Goal: Task Accomplishment & Management: Use online tool/utility

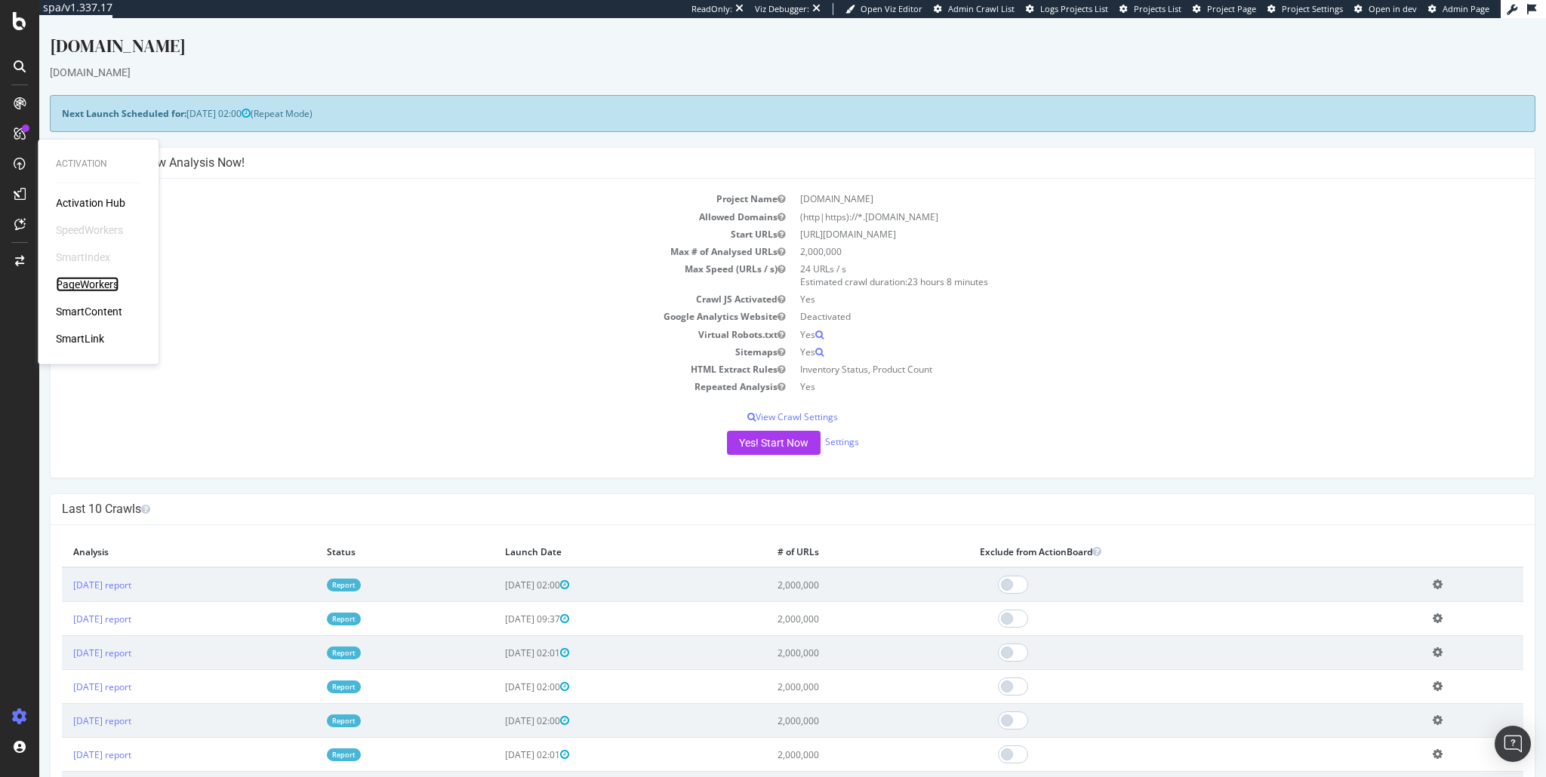
click at [75, 285] on div "PageWorkers" at bounding box center [87, 284] width 63 height 15
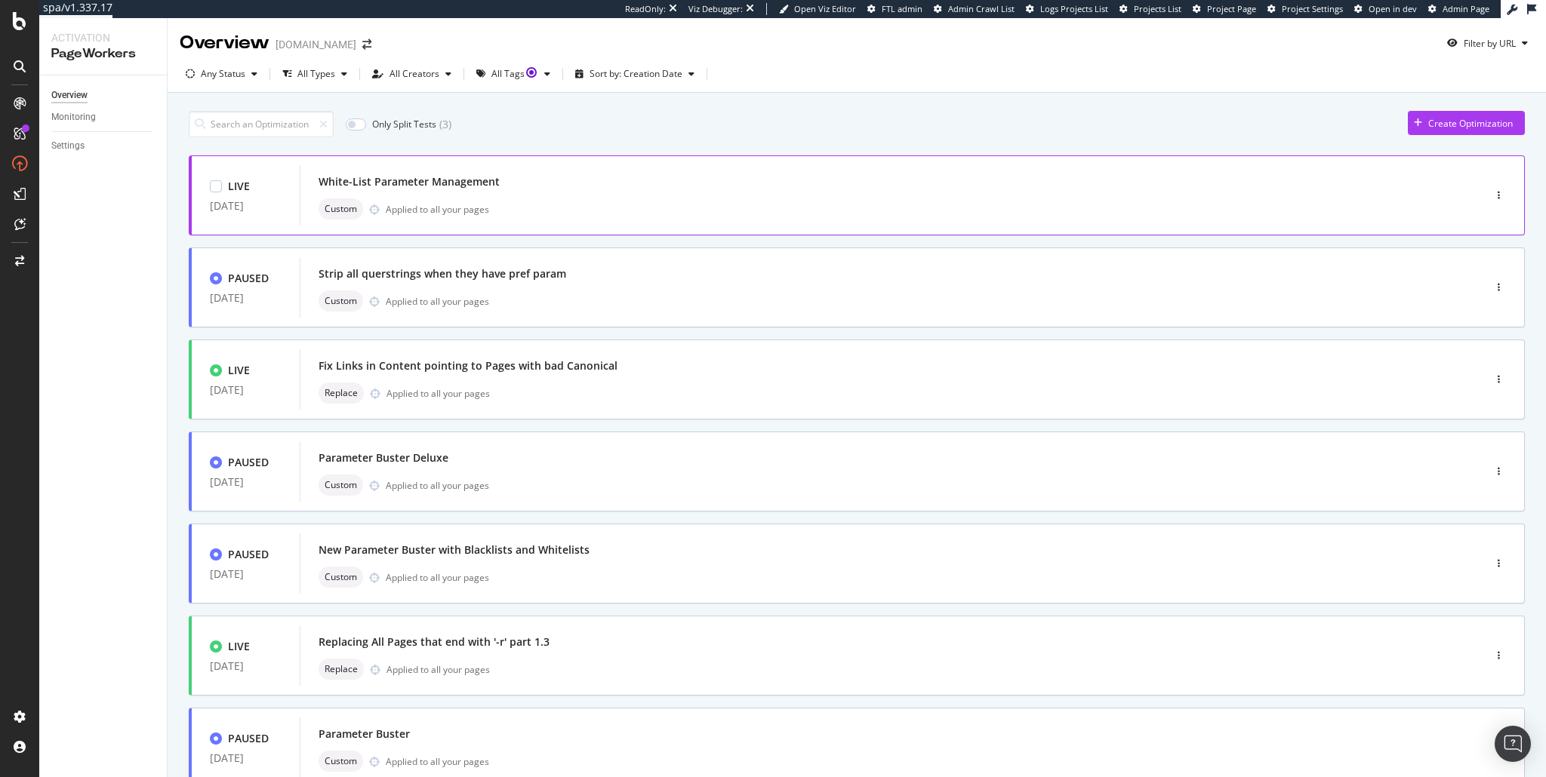
click at [423, 192] on div "White-List Parameter Management" at bounding box center [868, 181] width 1100 height 21
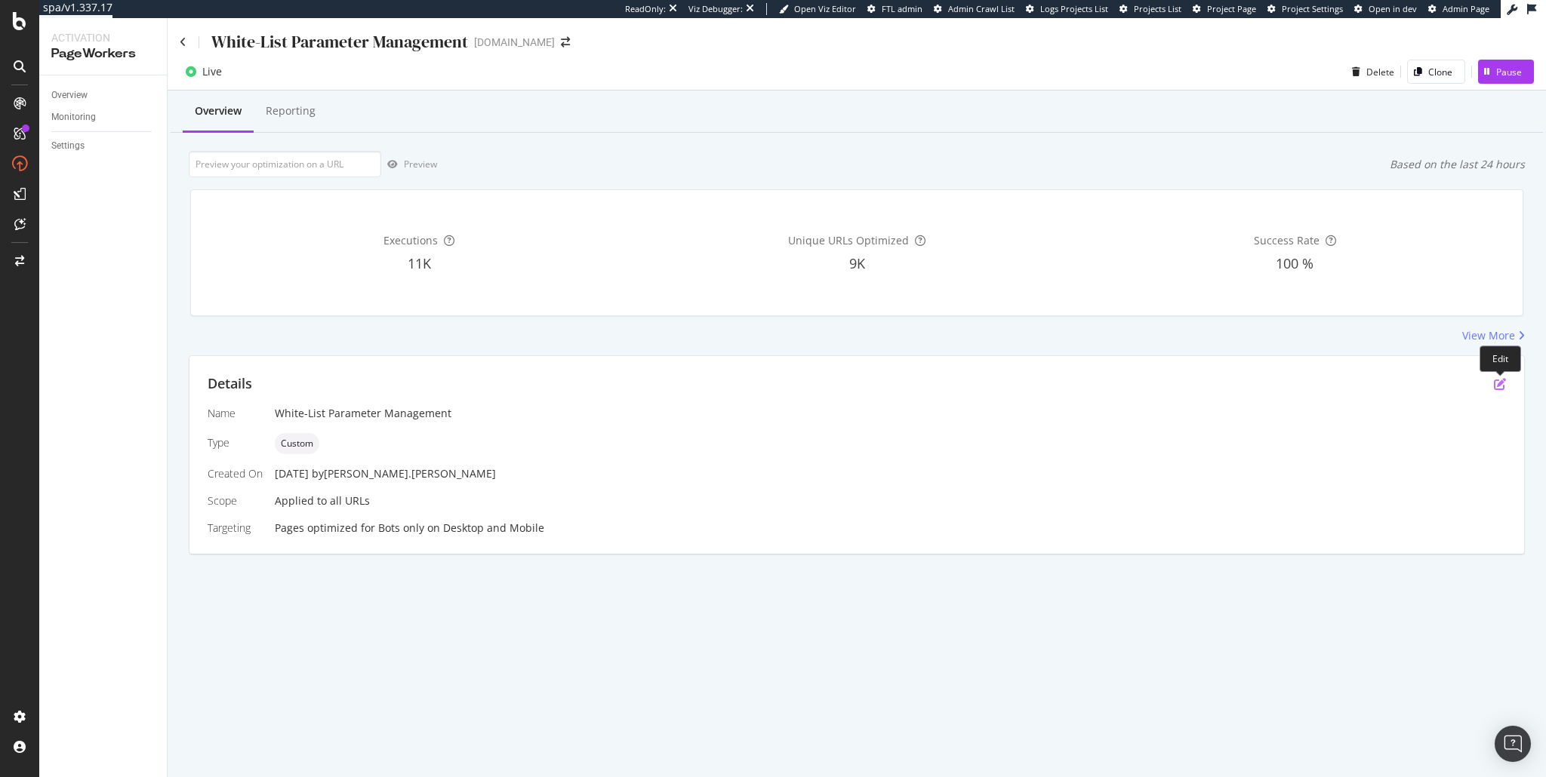
click at [1500, 383] on icon "pen-to-square" at bounding box center [1500, 384] width 12 height 12
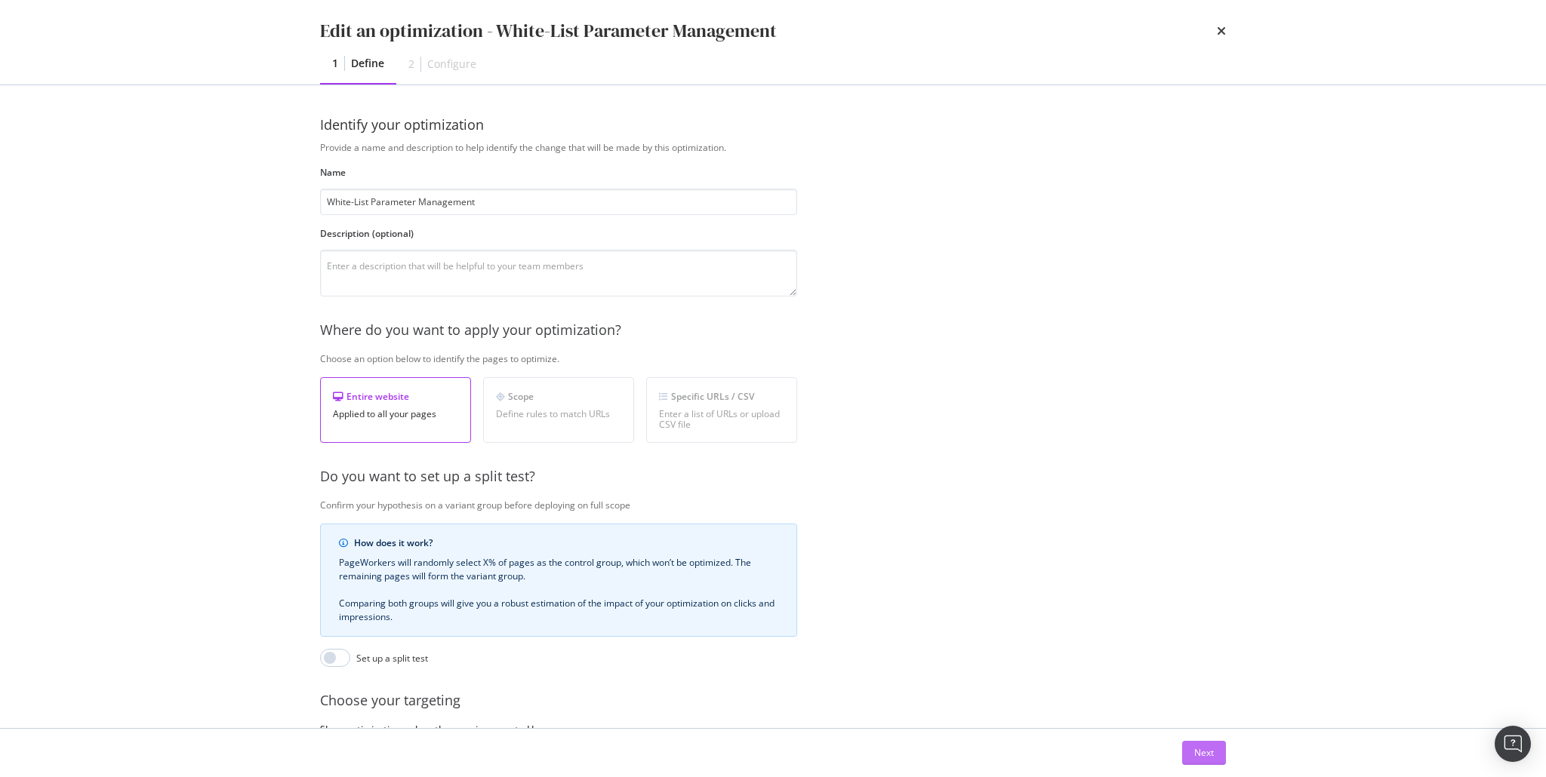
click at [1196, 752] on div "Next" at bounding box center [1204, 752] width 20 height 13
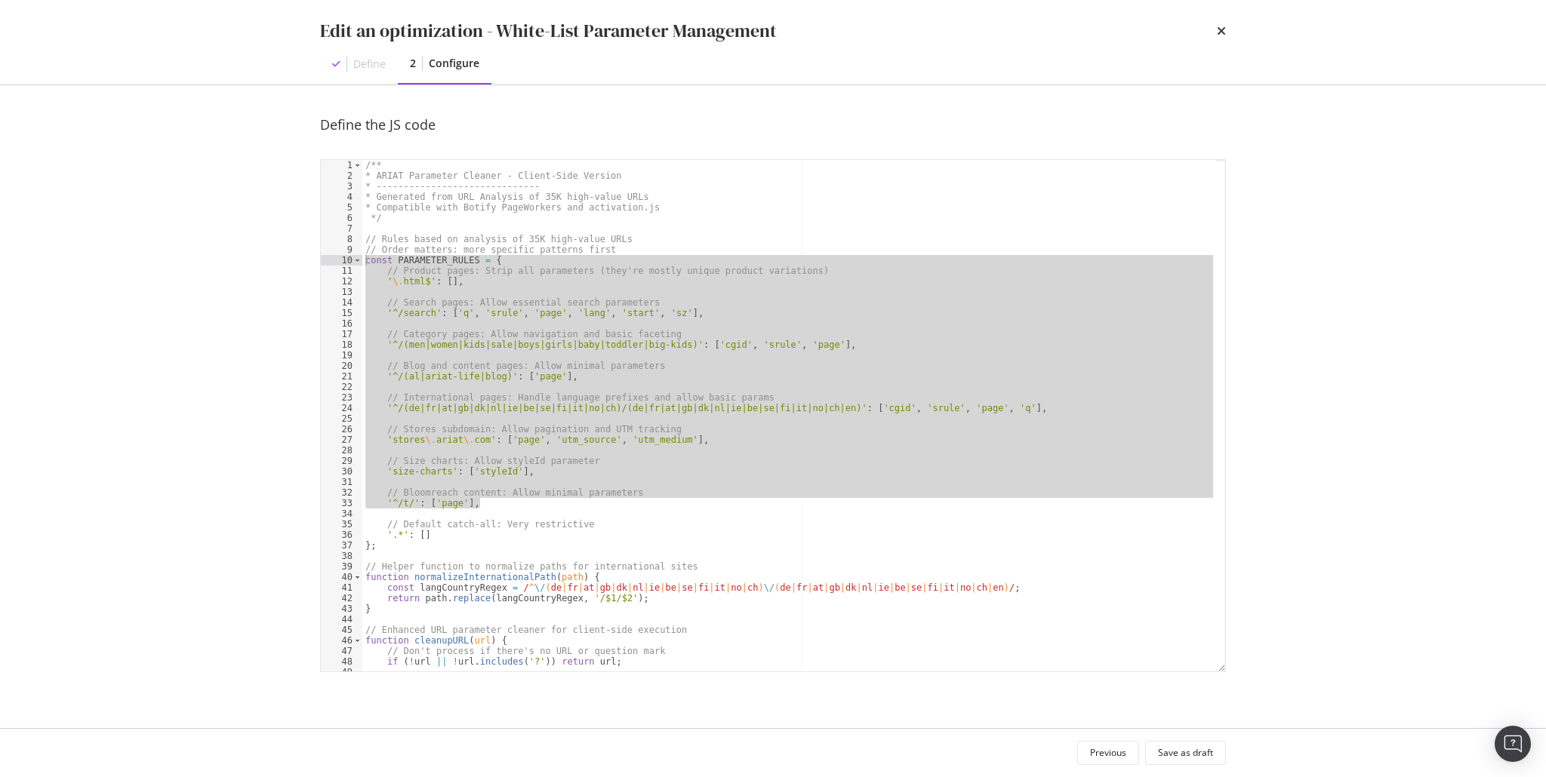
drag, startPoint x: 502, startPoint y: 506, endPoint x: 306, endPoint y: 257, distance: 316.6
click at [306, 257] on div "Define the JS code '^/t/': ['page'], 1 2 3 4 5 6 7 8 9 10 11 12 13 14 15 16 17 …" at bounding box center [773, 406] width 966 height 643
type textarea "const PARAMETER_RULES = { // Product pages: Strip all parameters (they're mostl…"
click at [1220, 30] on icon "times" at bounding box center [1221, 31] width 9 height 12
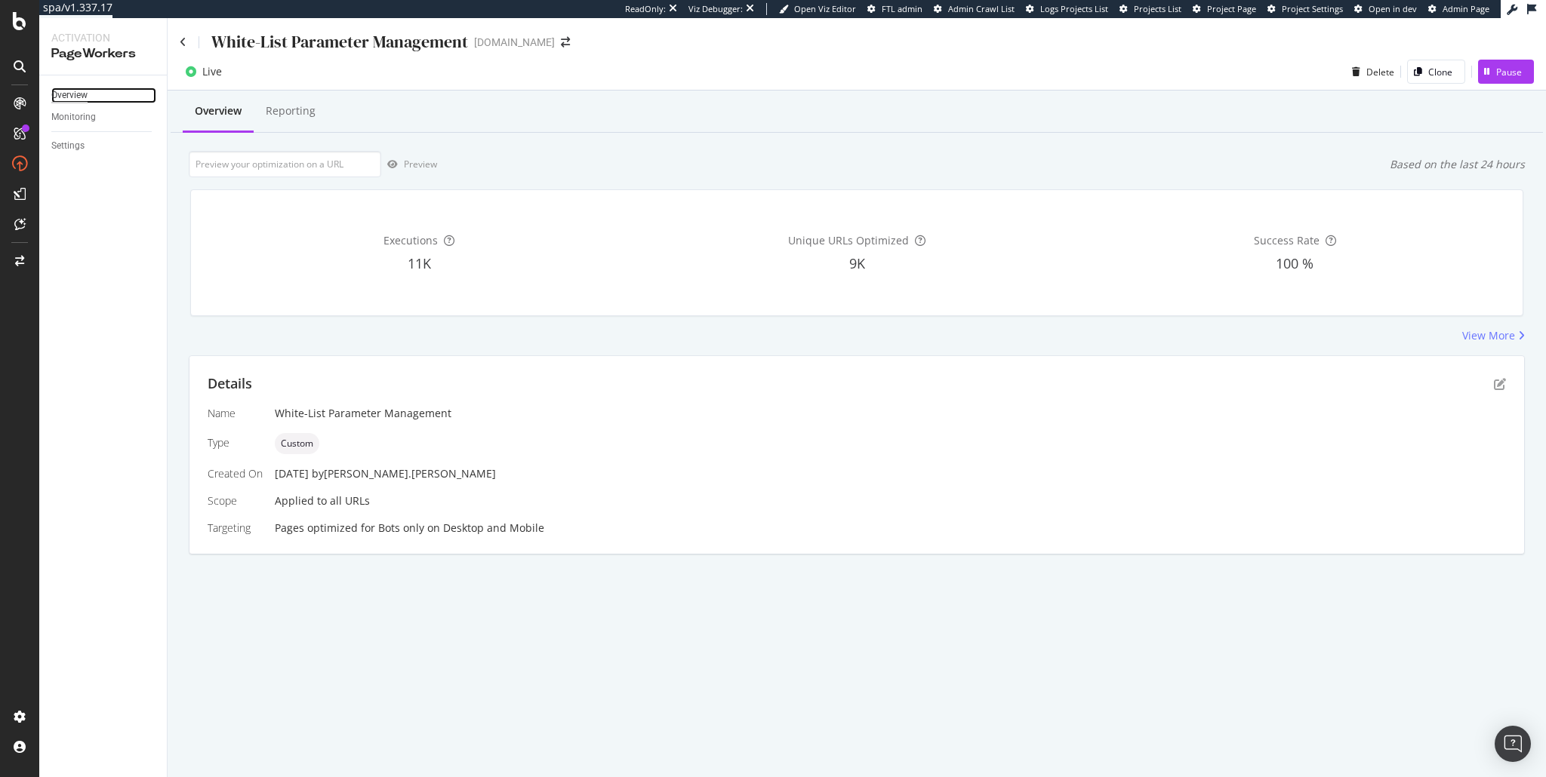
click at [71, 97] on div "Overview" at bounding box center [69, 96] width 36 height 16
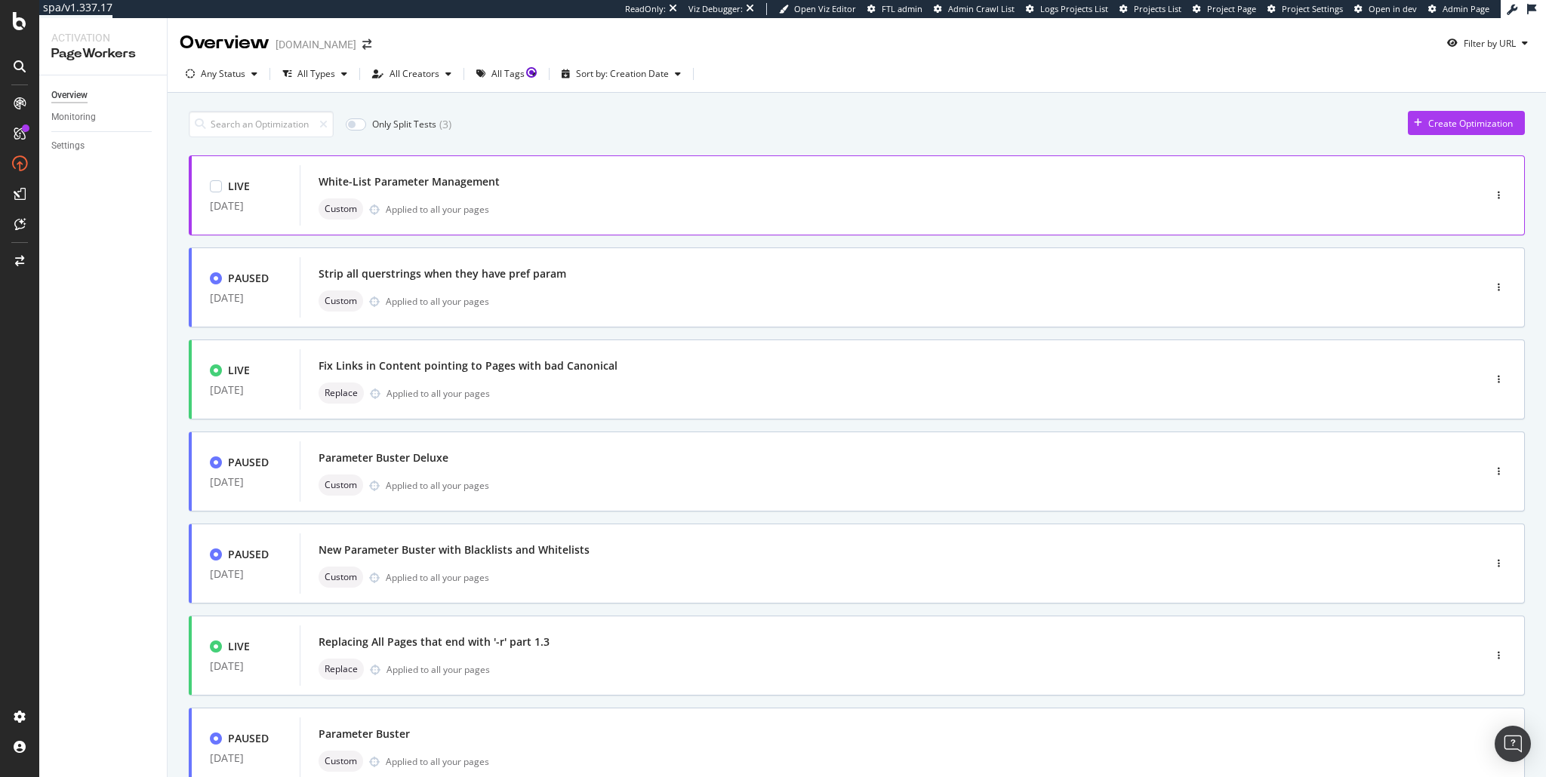
click at [439, 174] on div "White-List Parameter Management" at bounding box center [408, 181] width 181 height 15
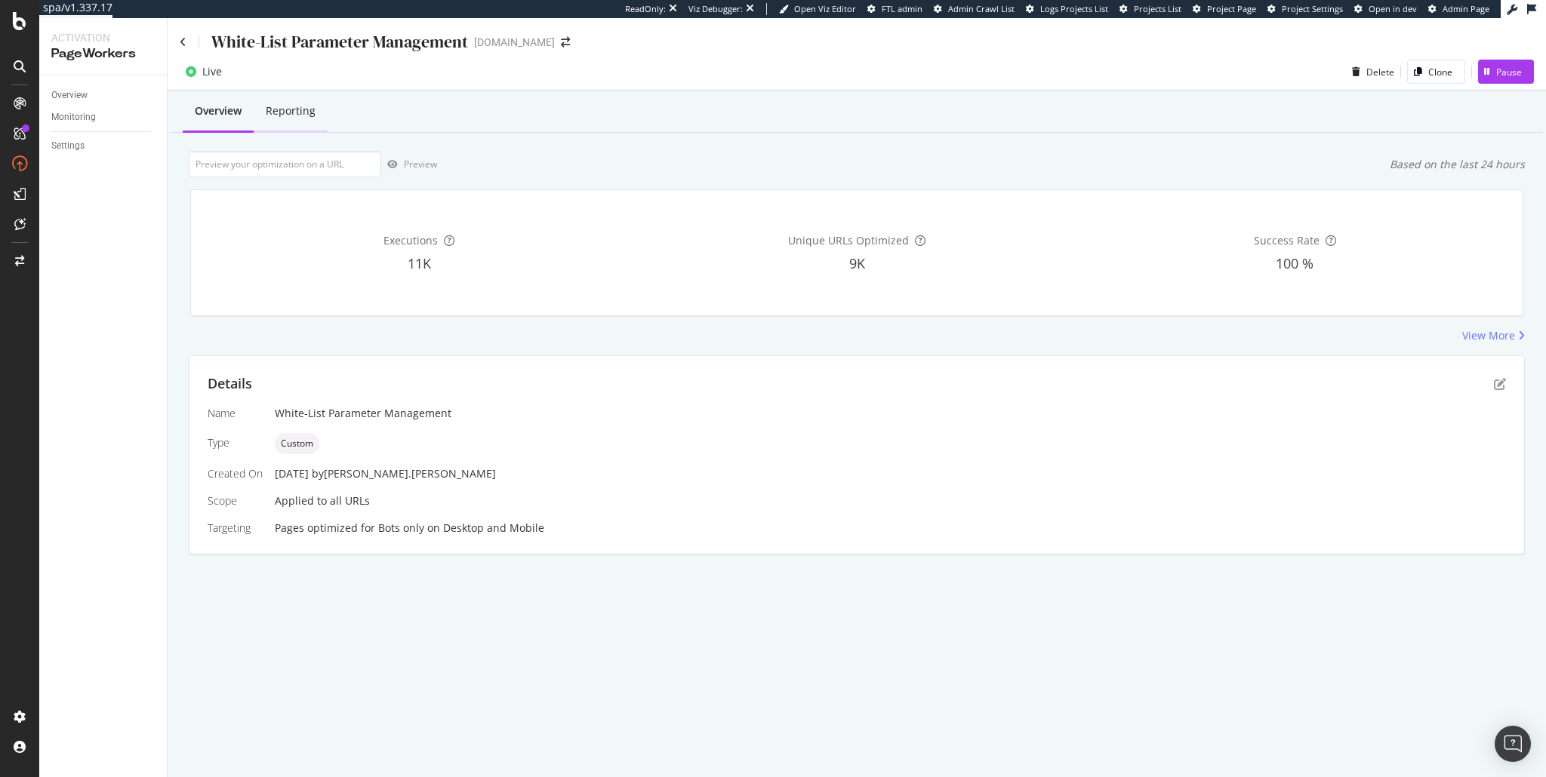
click at [288, 113] on div "Reporting" at bounding box center [291, 110] width 50 height 15
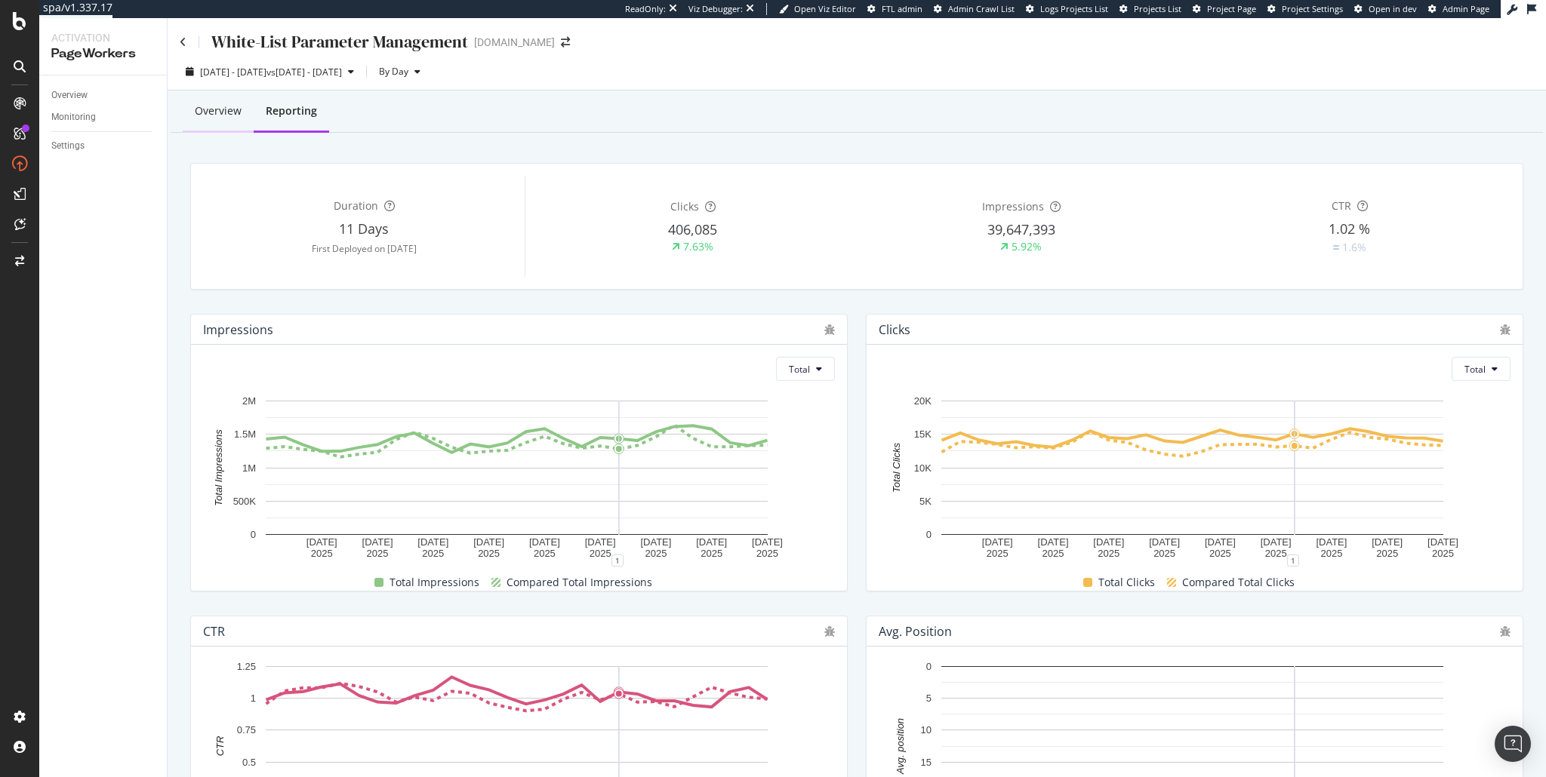
click at [223, 118] on div "Overview" at bounding box center [218, 110] width 47 height 15
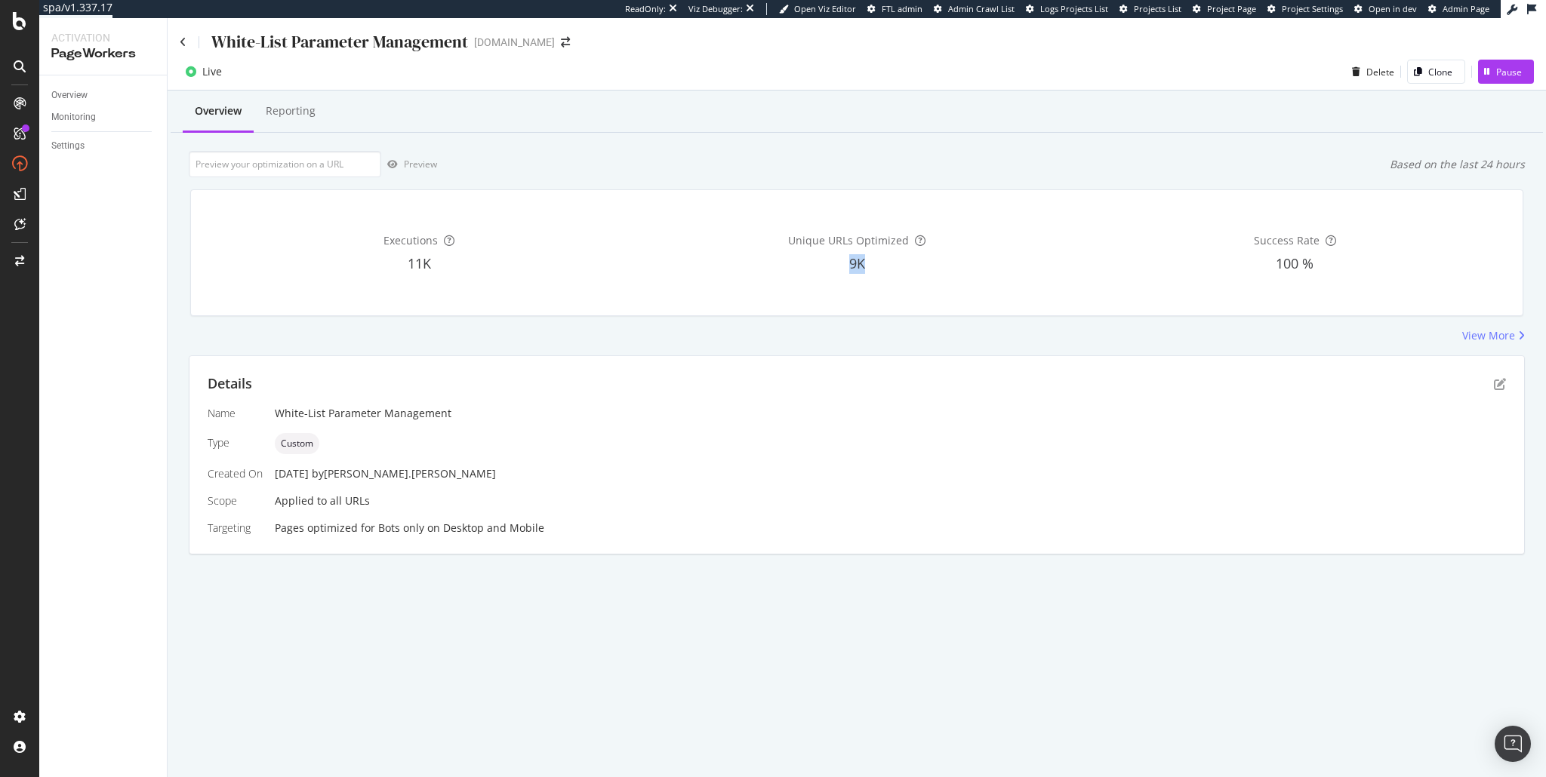
drag, startPoint x: 857, startPoint y: 260, endPoint x: 869, endPoint y: 260, distance: 11.3
click at [869, 260] on div "9K" at bounding box center [857, 264] width 432 height 20
click at [87, 124] on div "Monitoring" at bounding box center [73, 117] width 45 height 16
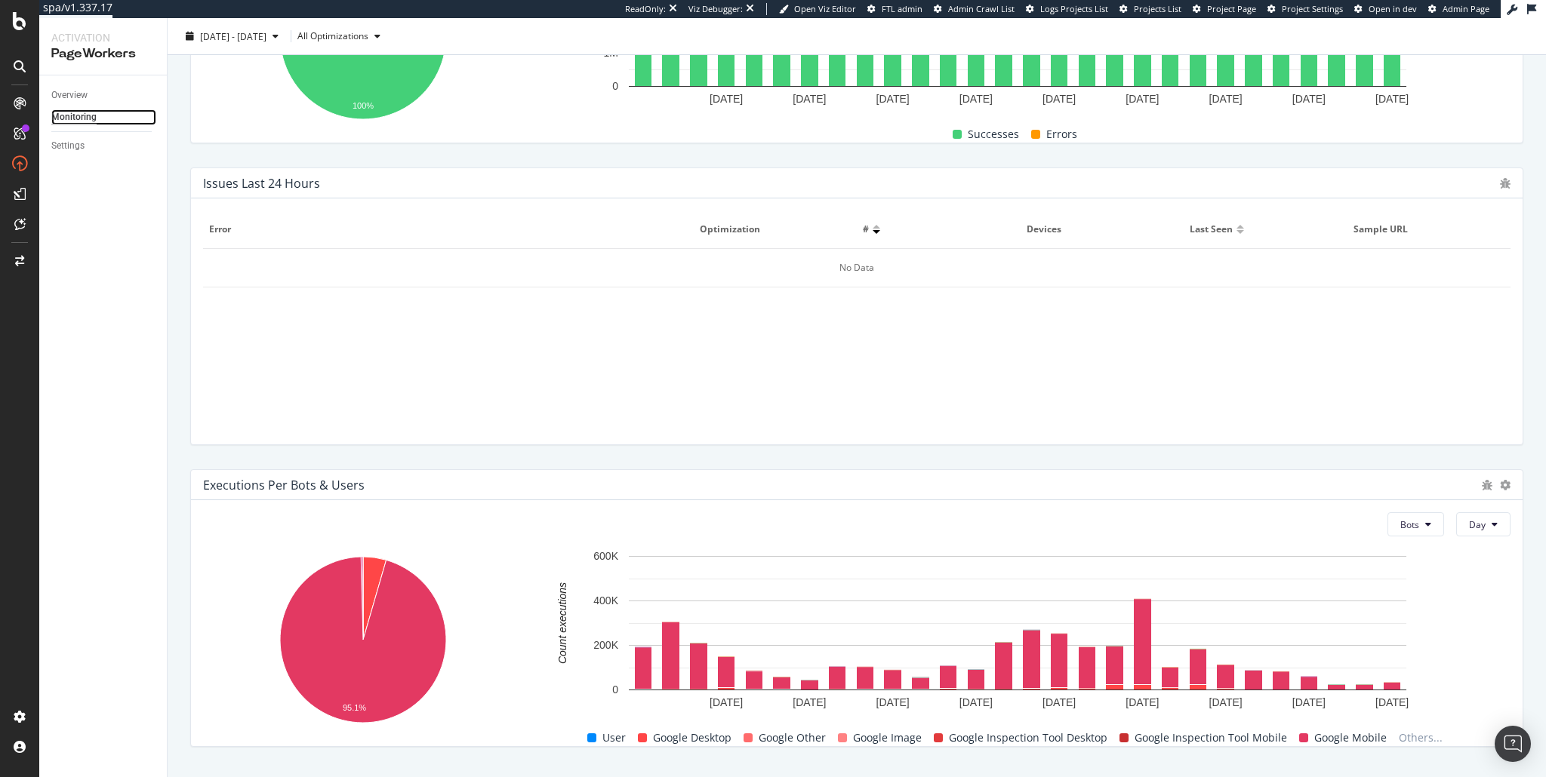
scroll to position [399, 0]
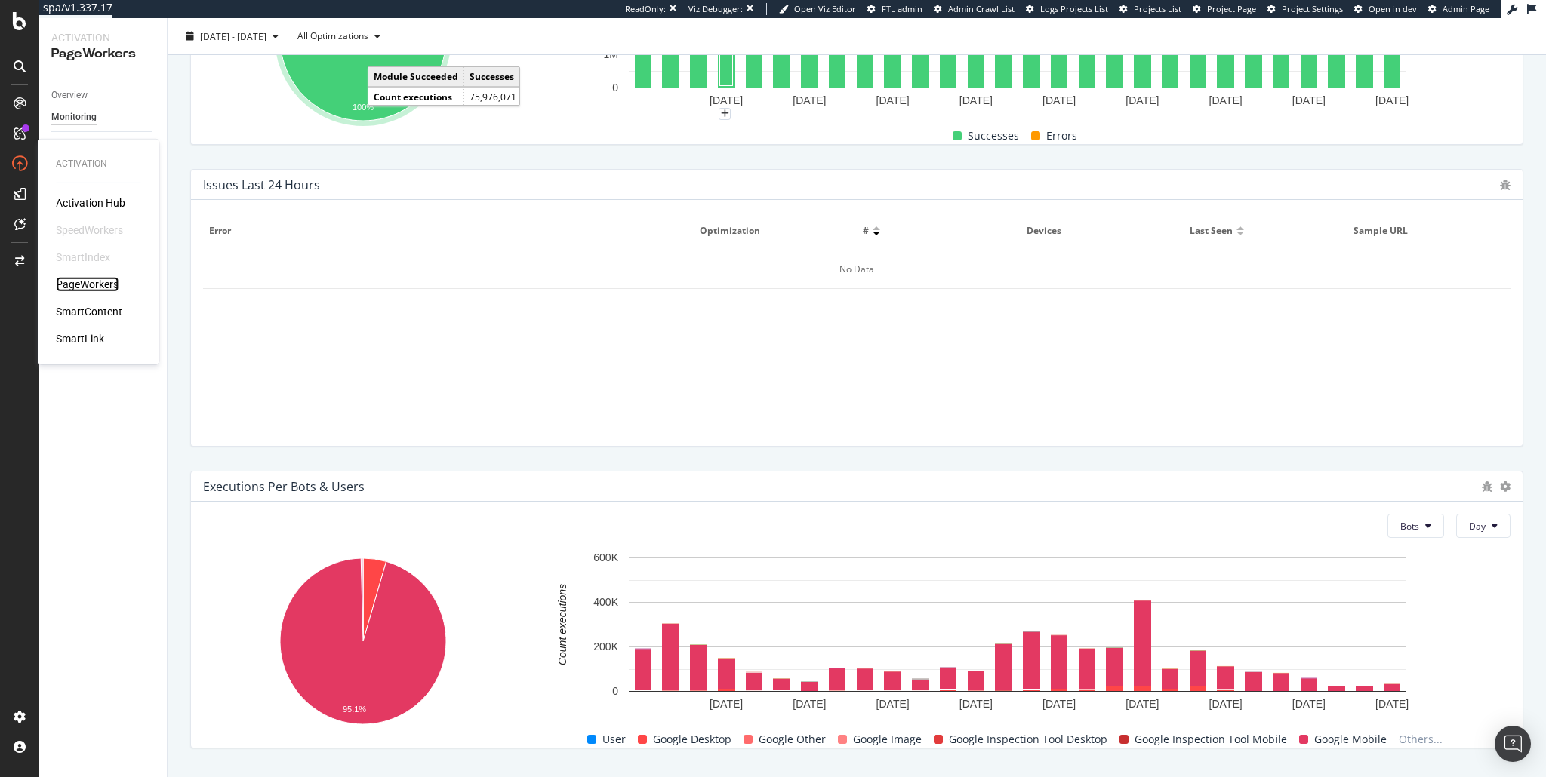
click at [75, 285] on div "PageWorkers" at bounding box center [87, 284] width 63 height 15
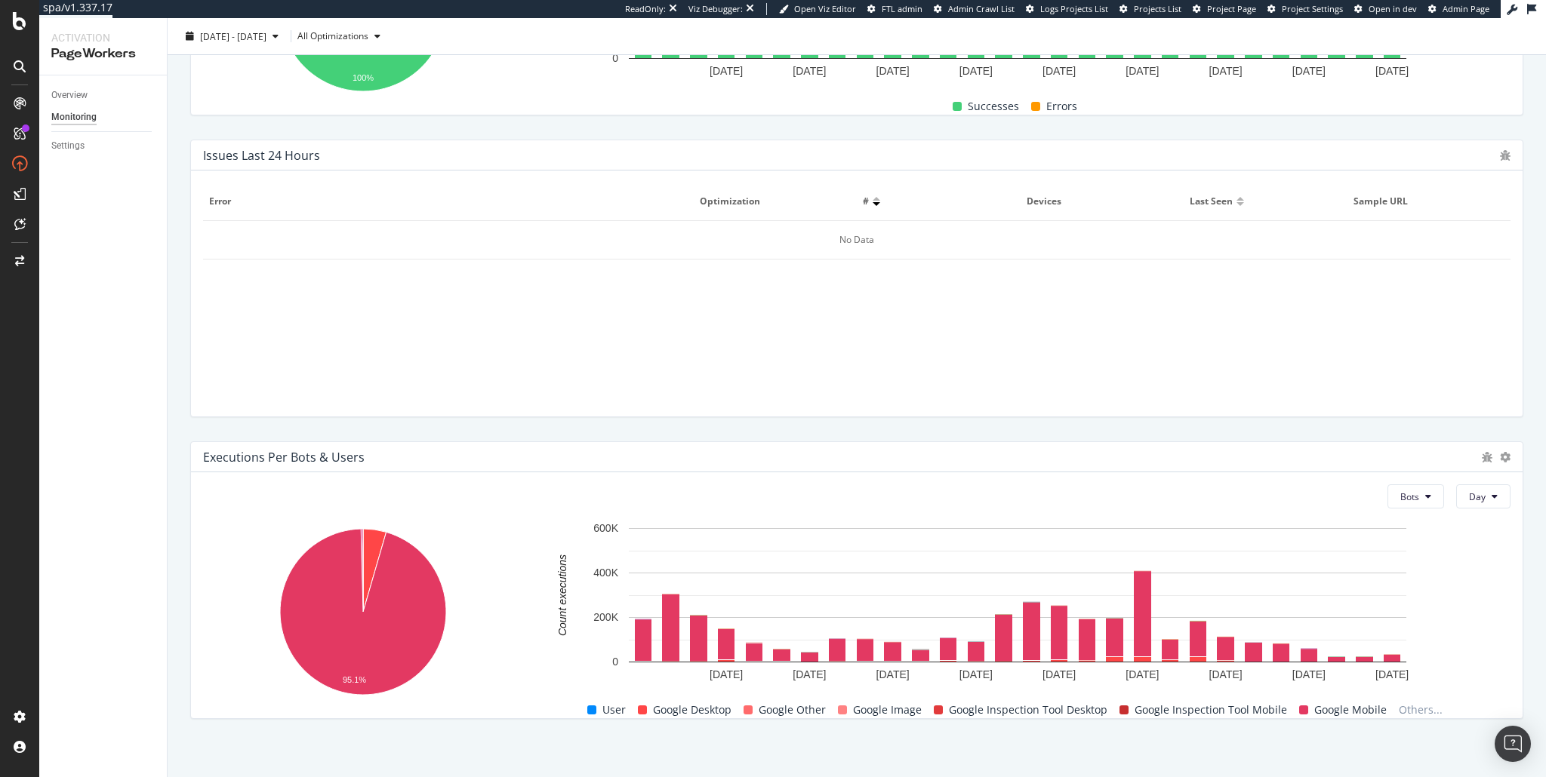
scroll to position [435, 0]
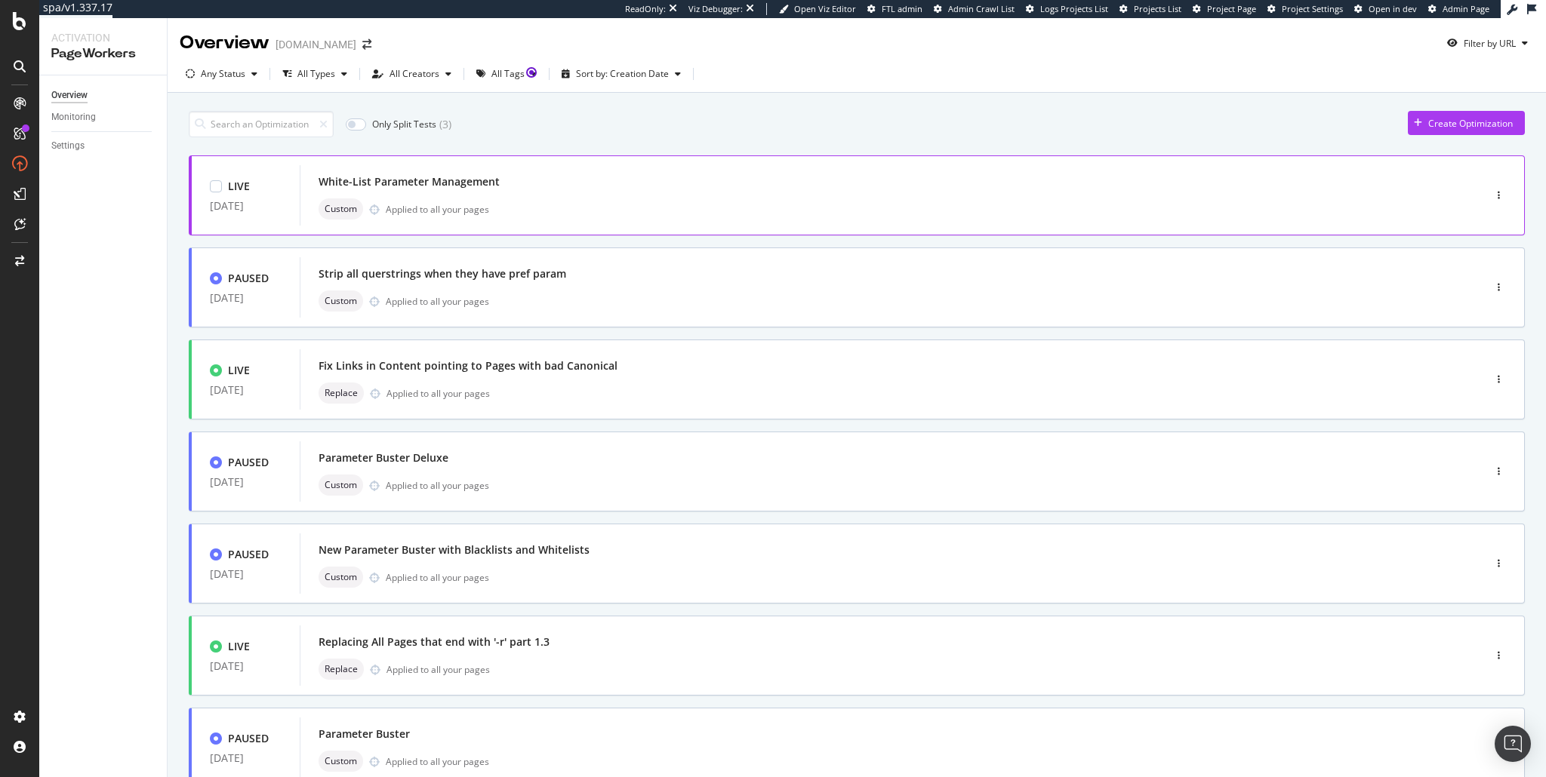
click at [524, 175] on div "White-List Parameter Management" at bounding box center [868, 181] width 1100 height 21
